Goal: Transaction & Acquisition: Purchase product/service

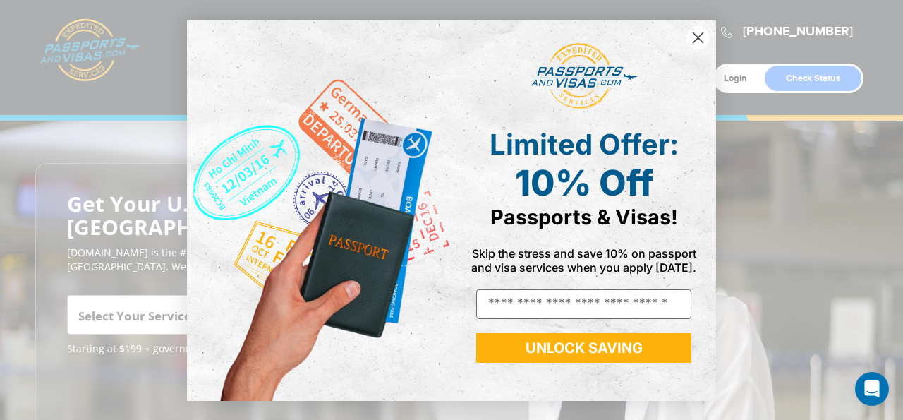
click at [695, 26] on circle "Close dialog" at bounding box center [697, 36] width 23 height 23
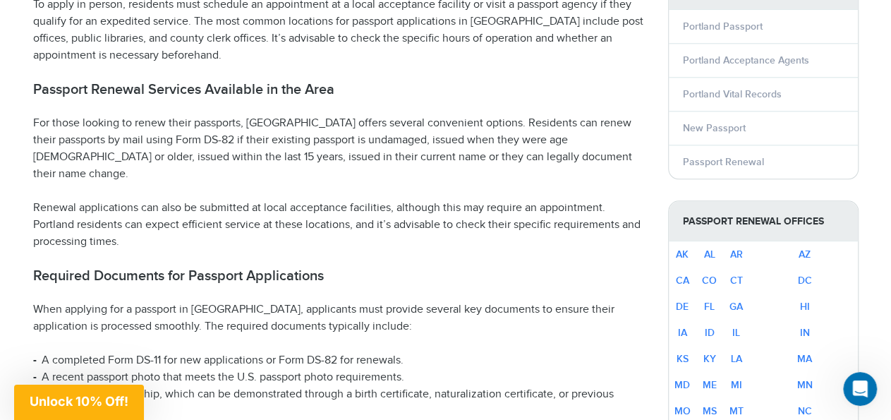
scroll to position [660, 0]
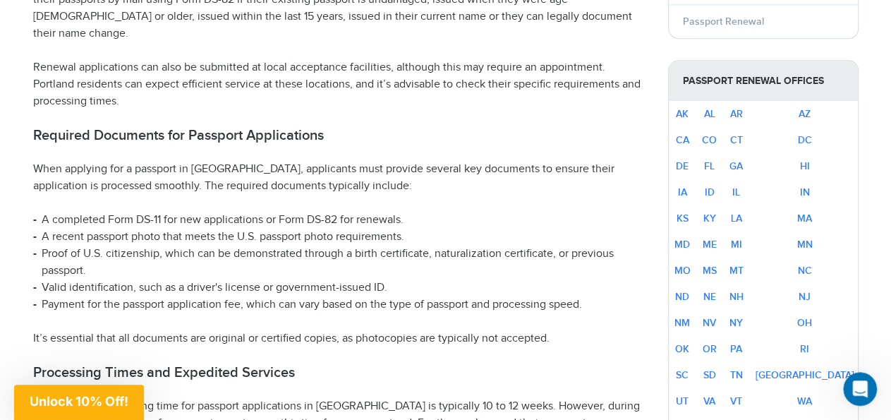
click at [645, 245] on li "Proof of U.S. citizenship, which can be demonstrated through a birth certificat…" at bounding box center [340, 262] width 614 height 34
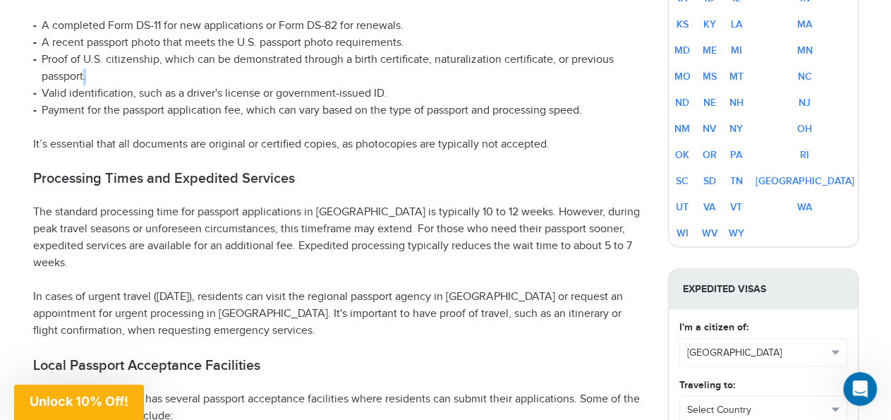
scroll to position [988, 0]
click at [620, 355] on h2 "Local Passport Acceptance Facilities" at bounding box center [340, 363] width 614 height 17
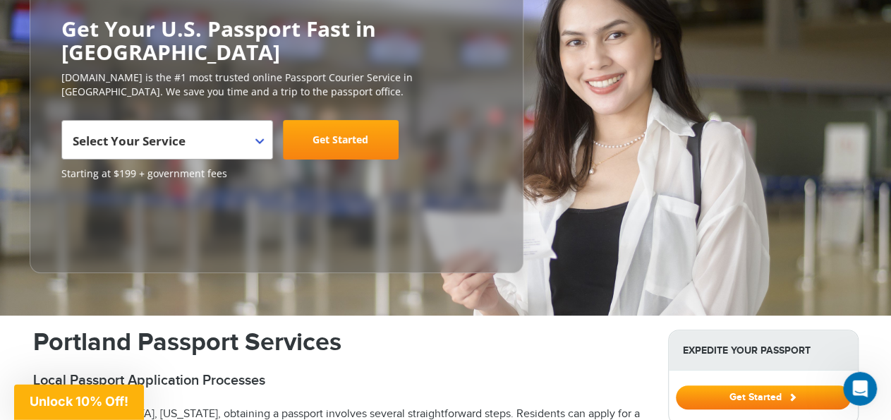
scroll to position [0, 0]
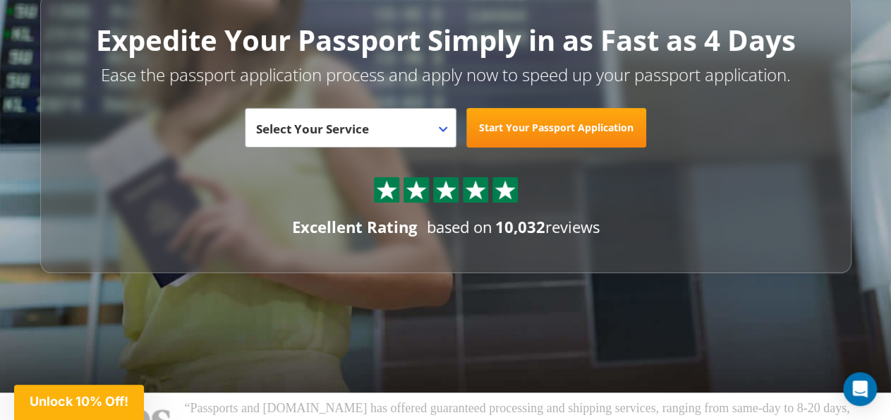
scroll to position [132, 0]
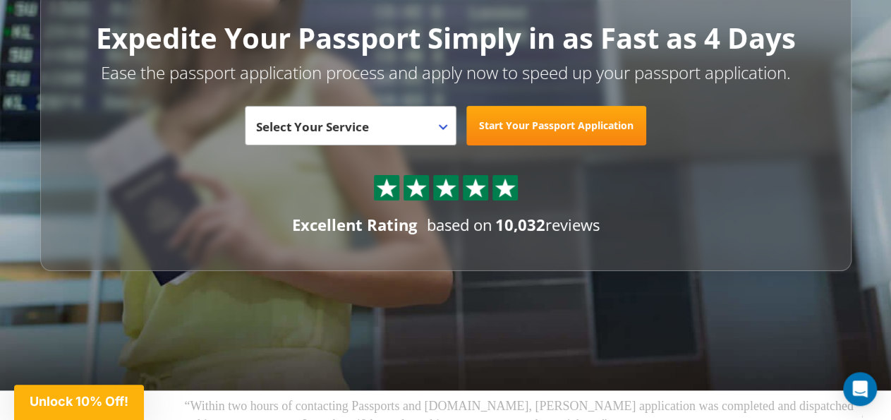
click at [447, 116] on span at bounding box center [449, 116] width 14 height 18
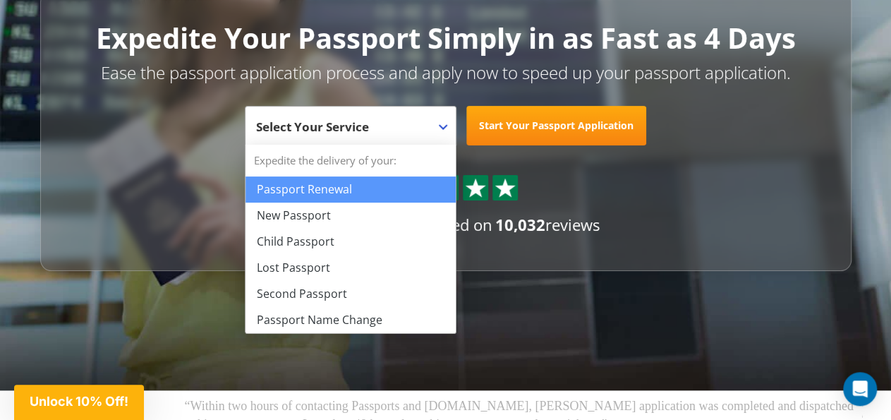
select select "**********"
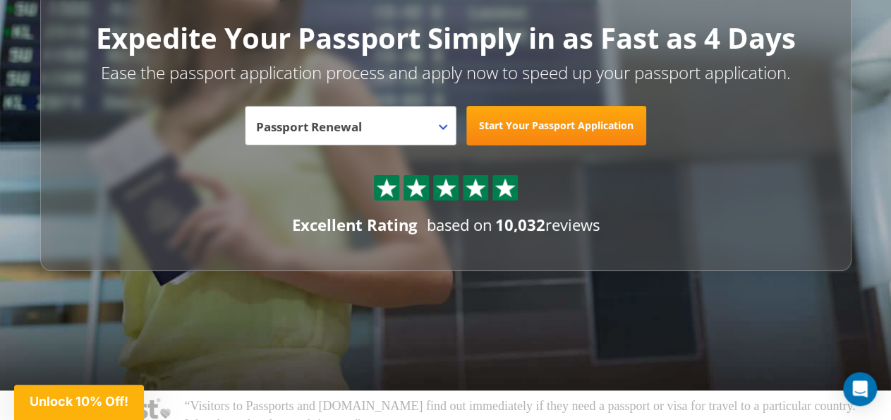
click at [540, 112] on link "Start Your Passport Application" at bounding box center [556, 126] width 180 height 40
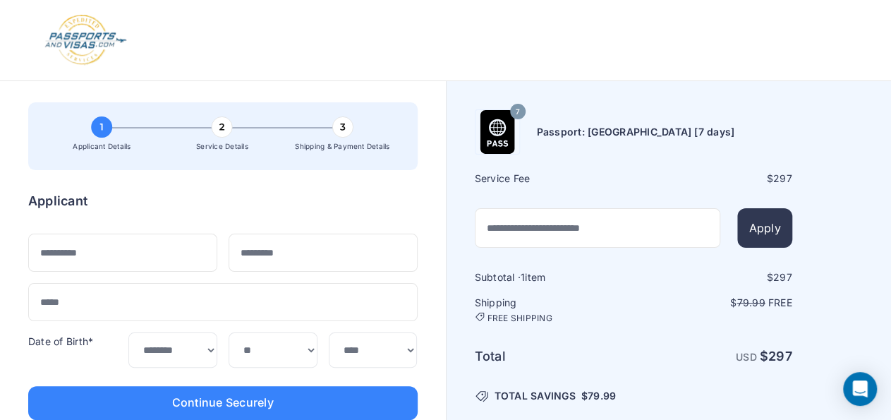
click at [385, 150] on div "Order summary $ 297 7 Passport: [GEOGRAPHIC_DATA] [7 days] 297 1 $" at bounding box center [222, 297] width 389 height 391
click at [385, 150] on div "Order summary $ 297 7 Passport: New Passport [7 days] 297 1 $" at bounding box center [222, 297] width 389 height 391
click at [428, 60] on div at bounding box center [446, 40] width 832 height 80
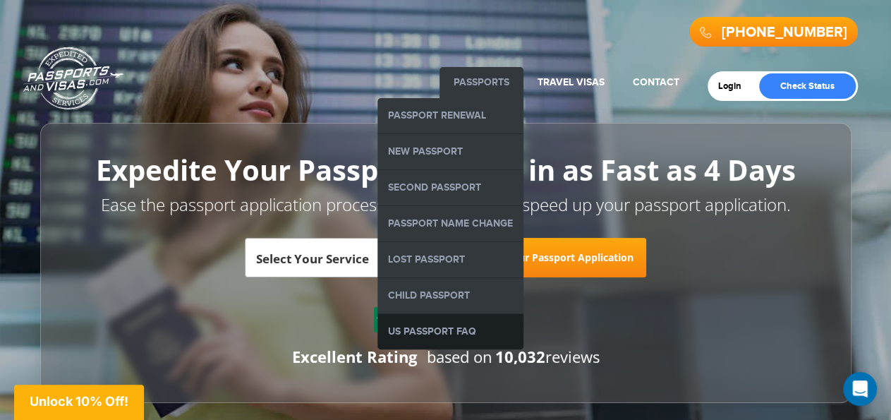
click at [444, 326] on link "US Passport FAQ" at bounding box center [450, 331] width 146 height 35
